Goal: Task Accomplishment & Management: Manage account settings

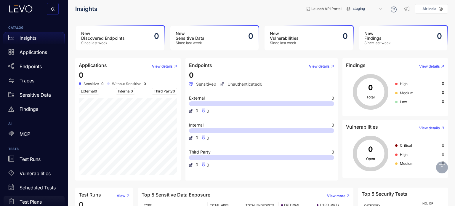
scroll to position [53, 0]
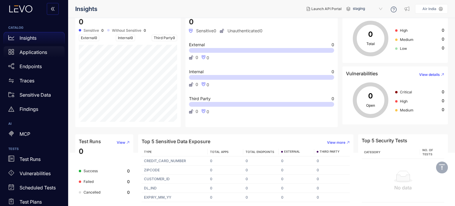
click at [36, 55] on p "Applications" at bounding box center [34, 51] width 28 height 5
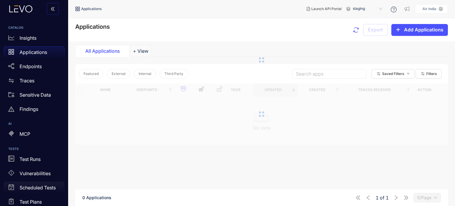
scroll to position [100, 0]
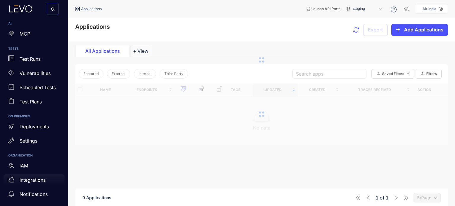
click at [32, 180] on p "Integrations" at bounding box center [33, 179] width 26 height 5
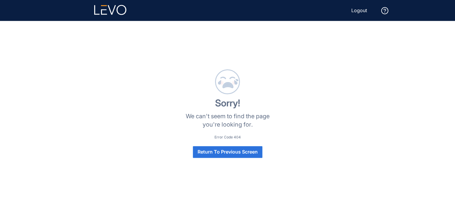
click at [227, 152] on span "Return To Previous Screen" at bounding box center [228, 151] width 60 height 5
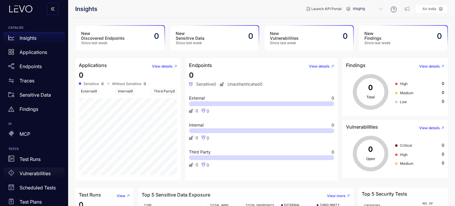
scroll to position [100, 0]
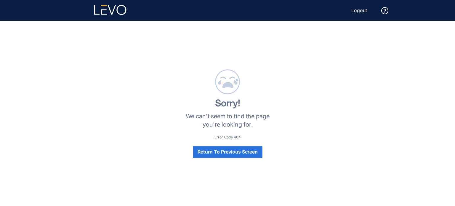
click at [214, 153] on span "Return To Previous Screen" at bounding box center [228, 151] width 60 height 5
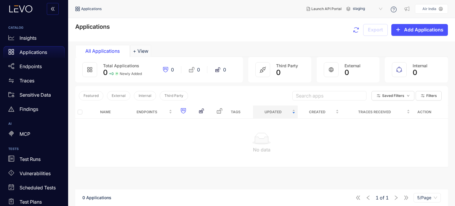
scroll to position [100, 0]
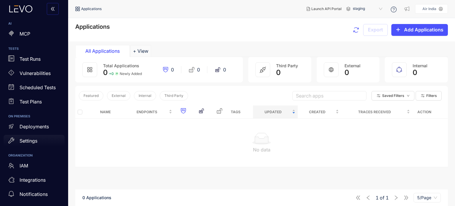
click at [34, 140] on p "Settings" at bounding box center [29, 140] width 18 height 5
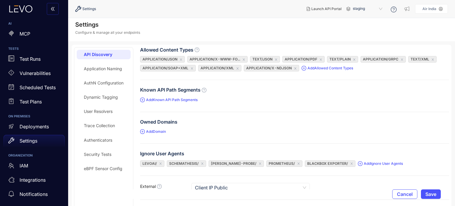
click at [97, 138] on div "Authenticators" at bounding box center [98, 140] width 28 height 5
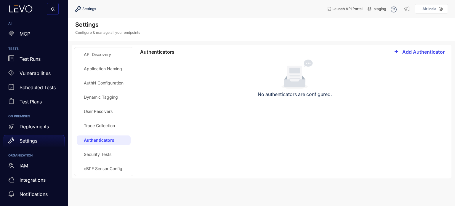
click at [406, 51] on span "Add Authenticator" at bounding box center [423, 51] width 42 height 5
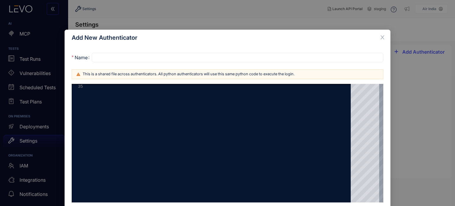
scroll to position [26, 0]
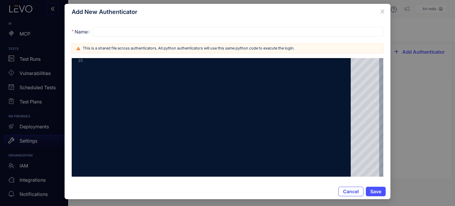
click at [354, 189] on span "Cancel" at bounding box center [351, 191] width 16 height 5
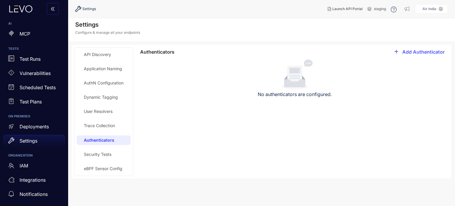
click at [102, 153] on div "Security Tests" at bounding box center [98, 154] width 28 height 5
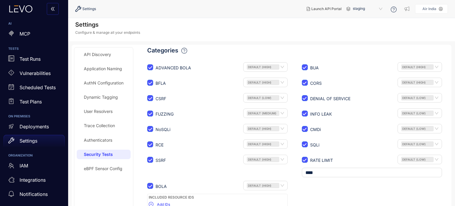
click at [104, 138] on div "Authenticators" at bounding box center [98, 140] width 28 height 5
